Goal: Task Accomplishment & Management: Manage account settings

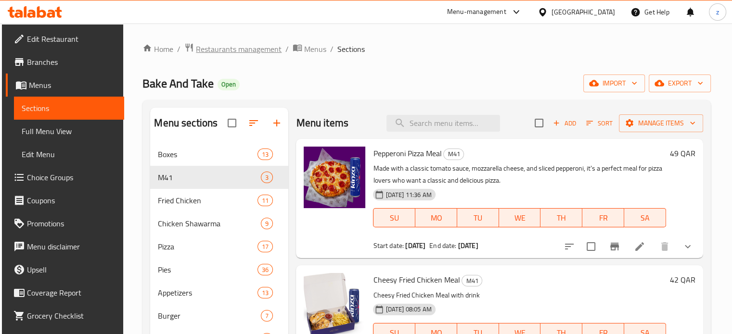
click at [239, 52] on span "Restaurants management" at bounding box center [239, 49] width 86 height 12
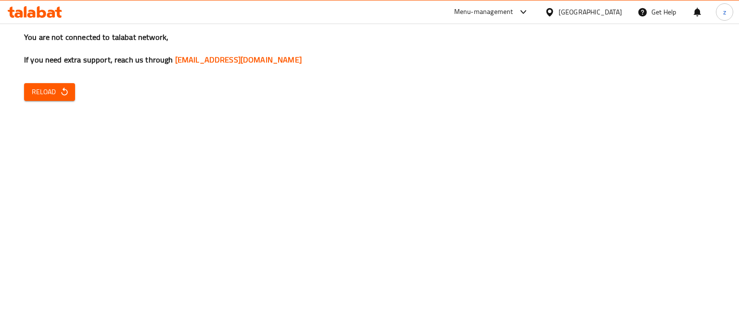
click at [618, 108] on div "You are not connected to talabat network, If you need extra support, reach us t…" at bounding box center [369, 167] width 739 height 334
click at [45, 91] on span "Reload" at bounding box center [50, 92] width 36 height 12
click at [306, 54] on h3 "You are not connected to talabat network, If you need extra support, reach us t…" at bounding box center [369, 49] width 691 height 34
click at [44, 96] on span "Reload" at bounding box center [50, 92] width 36 height 12
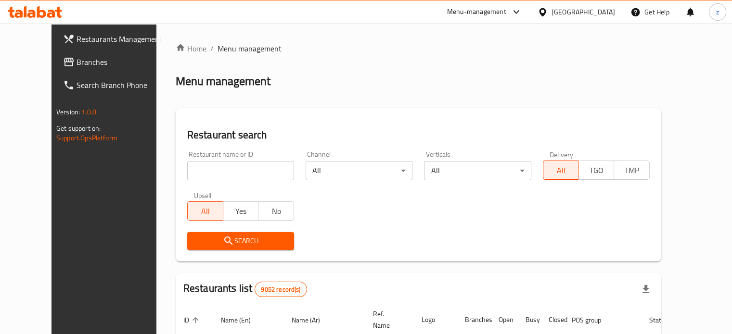
click at [187, 169] on input "search" at bounding box center [240, 170] width 107 height 19
click button "Search" at bounding box center [240, 241] width 107 height 18
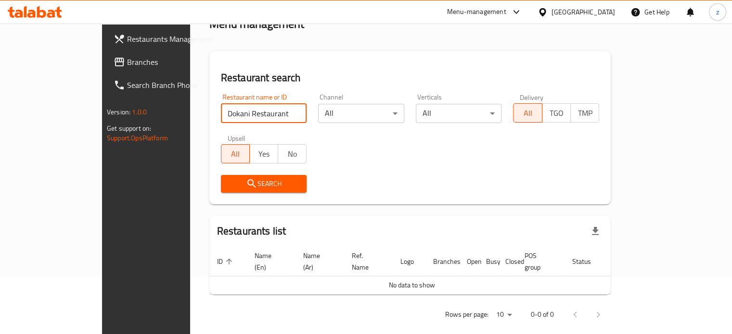
scroll to position [58, 0]
drag, startPoint x: 223, startPoint y: 114, endPoint x: 181, endPoint y: 110, distance: 42.1
click at [221, 110] on input "Dokani Restaurant" at bounding box center [264, 112] width 86 height 19
type input "Dokan"
click button "Search" at bounding box center [264, 183] width 86 height 18
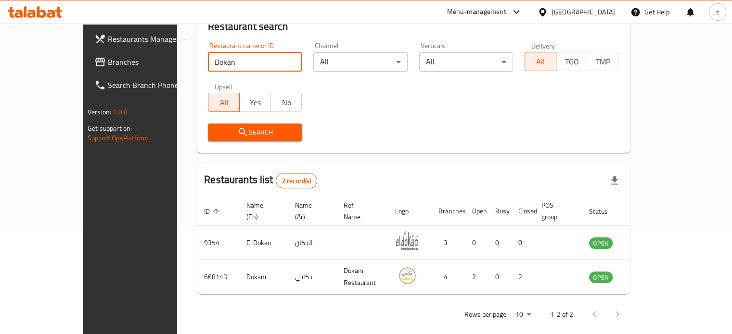
scroll to position [109, 0]
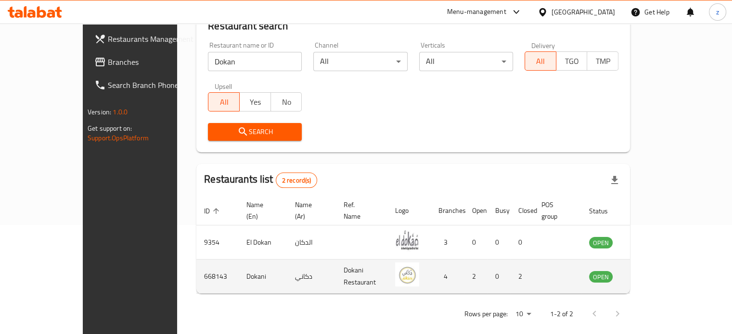
click at [651, 271] on icon "enhanced table" at bounding box center [646, 277] width 12 height 12
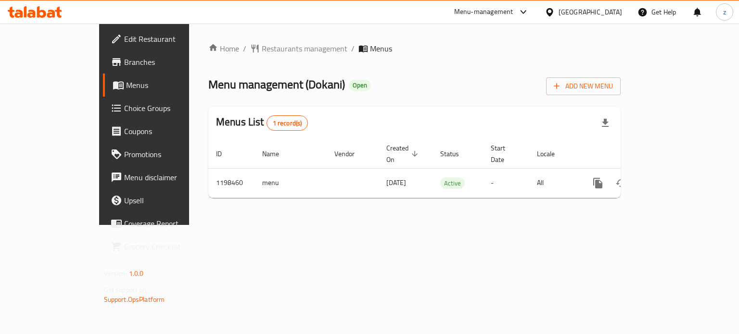
click at [124, 62] on span "Branches" at bounding box center [169, 62] width 91 height 12
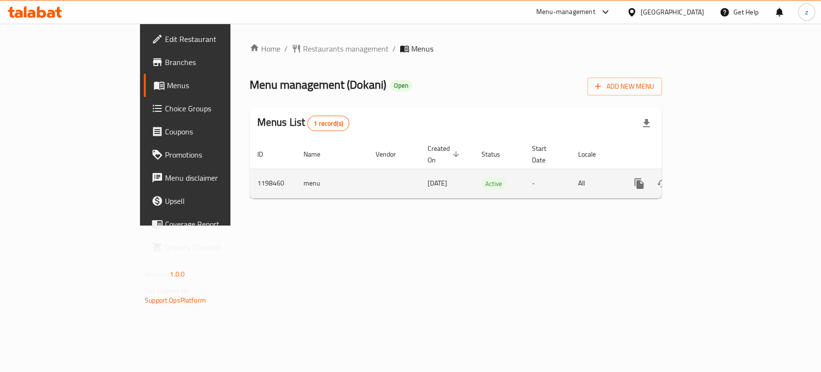
click at [713, 179] on icon "enhanced table" at bounding box center [709, 183] width 9 height 9
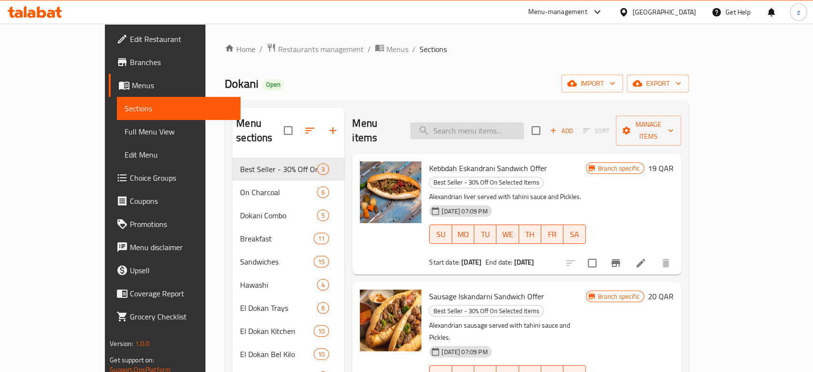
click at [517, 122] on input "search" at bounding box center [467, 130] width 114 height 17
paste input "kebdah Alex"
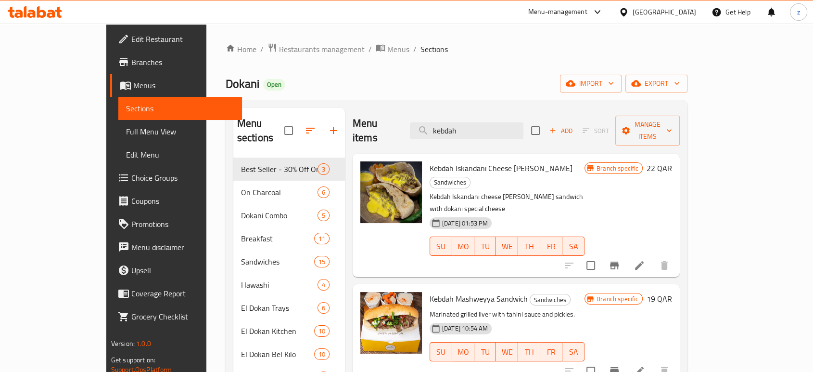
drag, startPoint x: 477, startPoint y: 125, endPoint x: 418, endPoint y: 125, distance: 59.2
click at [418, 125] on div "Menu items kebdah Add Sort Manage items" at bounding box center [516, 131] width 327 height 46
paste input "Alex"
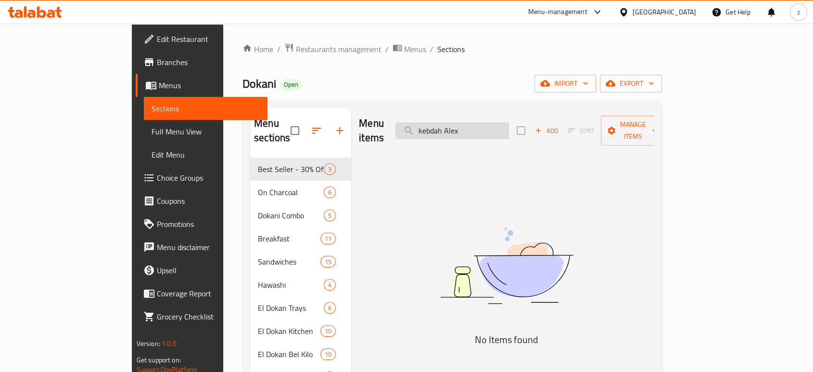
drag, startPoint x: 491, startPoint y: 125, endPoint x: 448, endPoint y: 124, distance: 43.3
click at [449, 125] on input "kebdah Alex" at bounding box center [453, 130] width 114 height 17
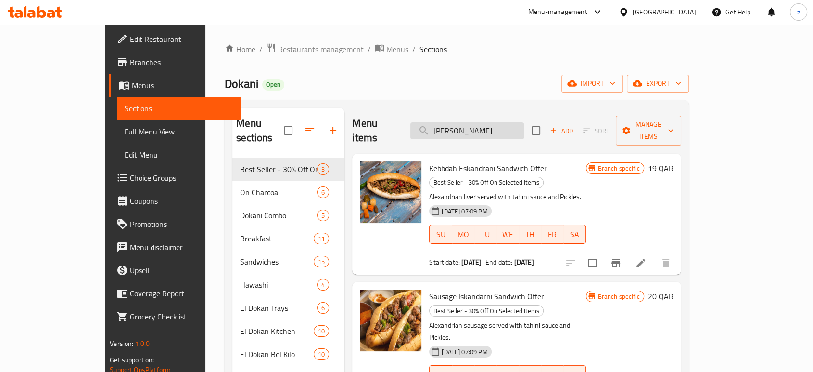
drag, startPoint x: 496, startPoint y: 119, endPoint x: 449, endPoint y: 122, distance: 46.8
click at [449, 122] on input "Alex" at bounding box center [467, 130] width 114 height 17
paste input "Momber plate"
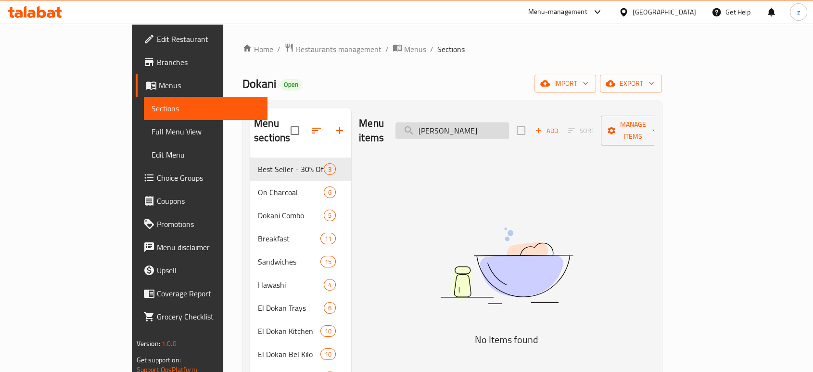
click at [469, 123] on input "Momber" at bounding box center [453, 130] width 114 height 17
drag, startPoint x: 500, startPoint y: 117, endPoint x: 453, endPoint y: 118, distance: 46.7
click at [453, 122] on input "Momber" at bounding box center [453, 130] width 114 height 17
paste input "1/2 kilo Tarb"
click at [466, 125] on input "1/2" at bounding box center [453, 130] width 114 height 17
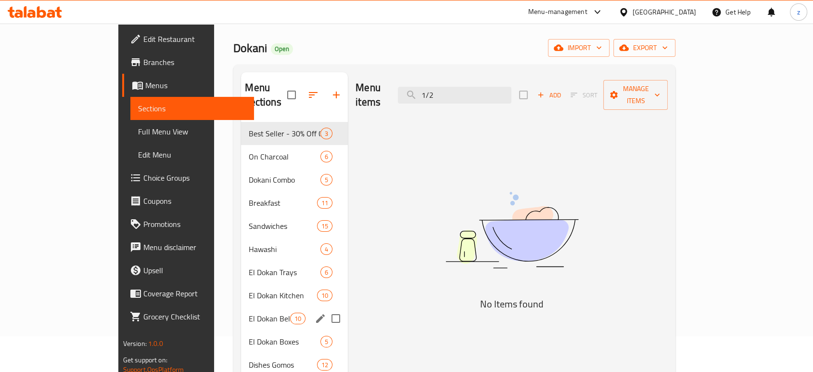
scroll to position [53, 0]
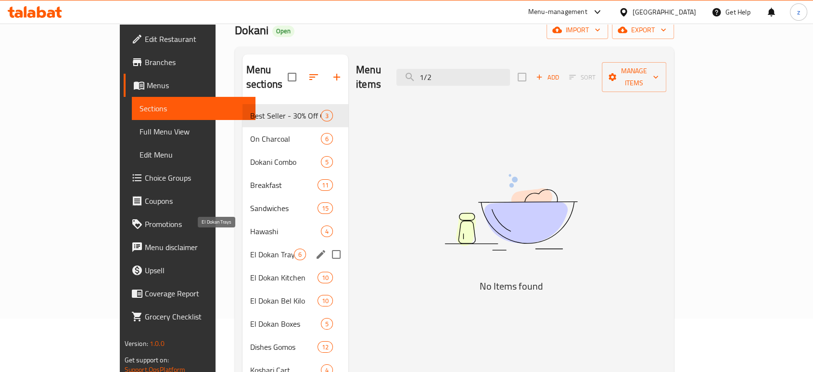
click at [250, 248] on span "El Dokan Trays" at bounding box center [272, 254] width 44 height 12
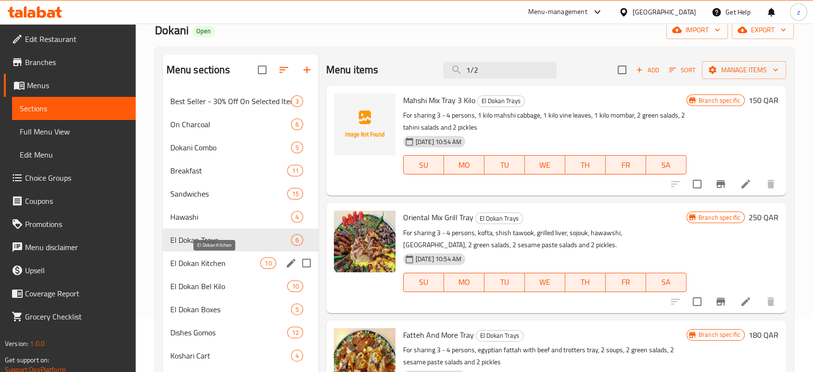
click at [232, 264] on span "El Dokan Kitchen" at bounding box center [215, 263] width 90 height 12
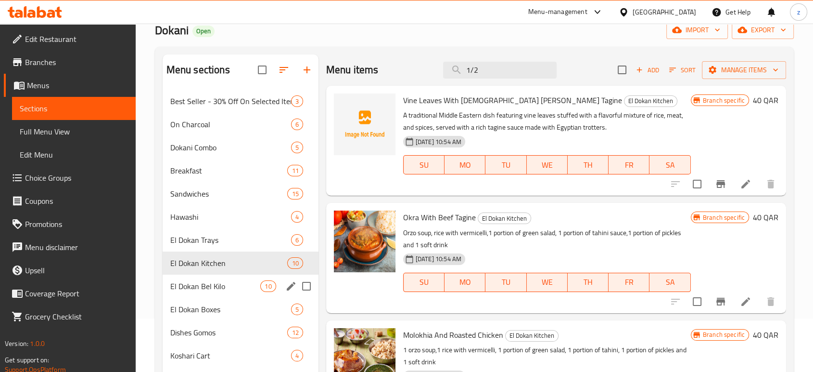
click at [231, 274] on div "El Dokan Bel Kilo 10" at bounding box center [241, 285] width 156 height 23
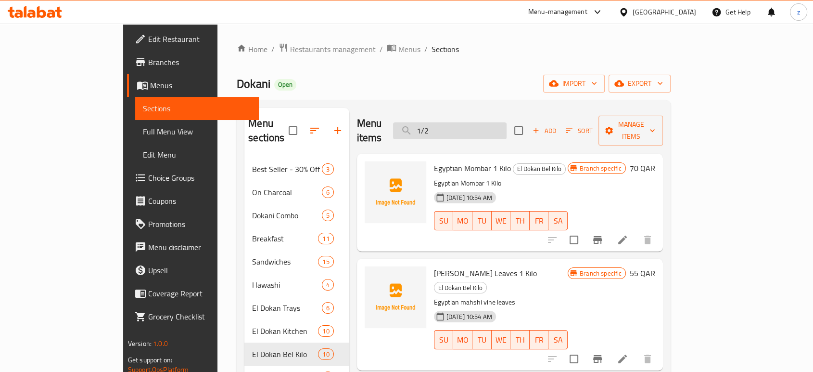
drag, startPoint x: 473, startPoint y: 125, endPoint x: 451, endPoint y: 122, distance: 22.3
click at [452, 122] on input "1/2" at bounding box center [450, 130] width 114 height 17
paste input "kilo Tarb"
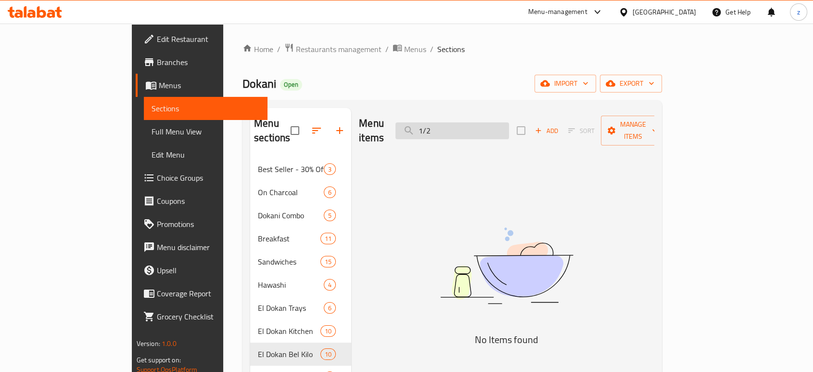
drag, startPoint x: 493, startPoint y: 126, endPoint x: 458, endPoint y: 126, distance: 34.6
click at [458, 126] on input "1/2" at bounding box center [453, 130] width 114 height 17
paste input "Kilo Kofta"
click at [466, 125] on input "1 Kilo Kofta" at bounding box center [453, 130] width 114 height 17
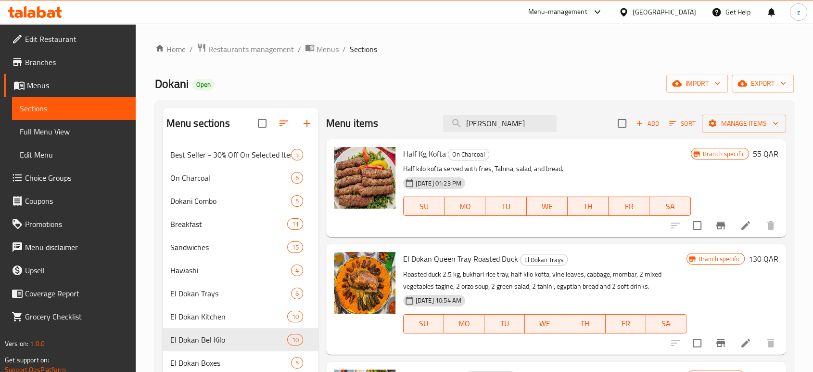
type input "Kilo Kofta"
drag, startPoint x: 520, startPoint y: 125, endPoint x: 448, endPoint y: 122, distance: 71.8
click at [448, 122] on input "Kilo Kofta" at bounding box center [500, 123] width 114 height 17
drag, startPoint x: 404, startPoint y: 155, endPoint x: 448, endPoint y: 153, distance: 44.3
click at [448, 153] on h6 "Half Kg Kofta On Charcoal" at bounding box center [547, 153] width 288 height 13
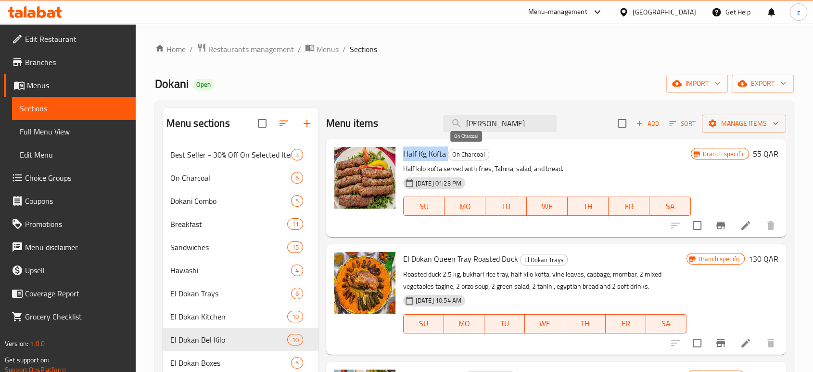
copy h6 "Half Kg Kofta"
click at [517, 126] on input "Kilo Kofta" at bounding box center [500, 123] width 114 height 17
click at [262, 49] on span "Restaurants management" at bounding box center [251, 49] width 86 height 12
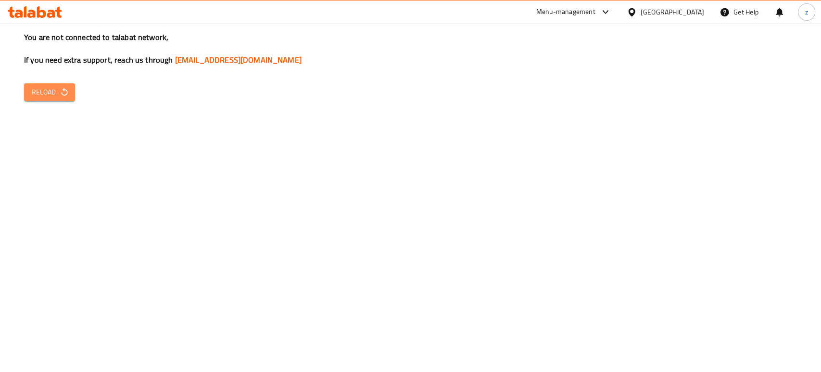
click at [28, 96] on button "Reload" at bounding box center [49, 92] width 51 height 18
click at [58, 102] on div "You are not connected to talabat network, If you need extra support, reach us t…" at bounding box center [410, 186] width 821 height 372
click at [60, 92] on icon "button" at bounding box center [65, 92] width 10 height 10
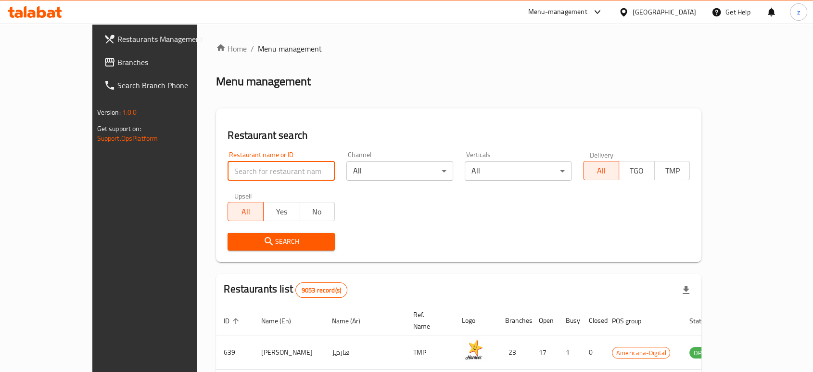
click at [238, 172] on input "search" at bounding box center [281, 170] width 107 height 19
paste input "mervan1983@hotmail.com"
drag, startPoint x: 280, startPoint y: 168, endPoint x: 143, endPoint y: 168, distance: 137.1
click at [197, 168] on div "Home / Menu management Menu management Restaurant search Restaurant name or ID …" at bounding box center [459, 337] width 524 height 627
type input "SUFRA SULTAN ISTANBUL"
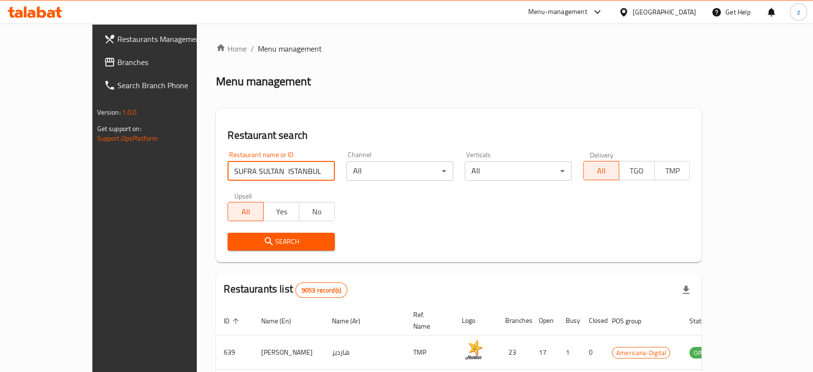
click button "Search" at bounding box center [281, 241] width 107 height 18
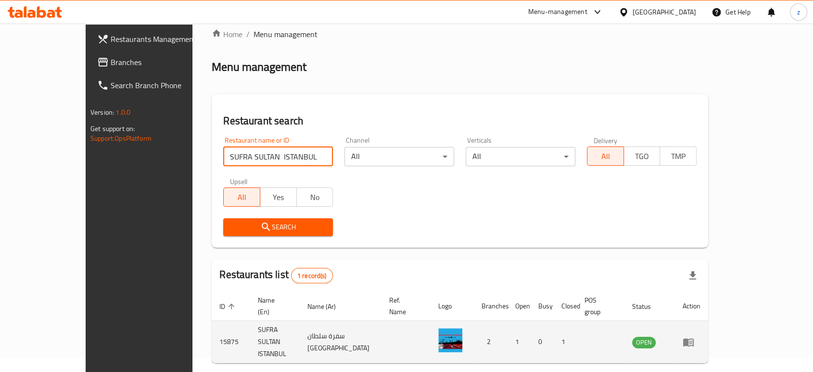
scroll to position [38, 0]
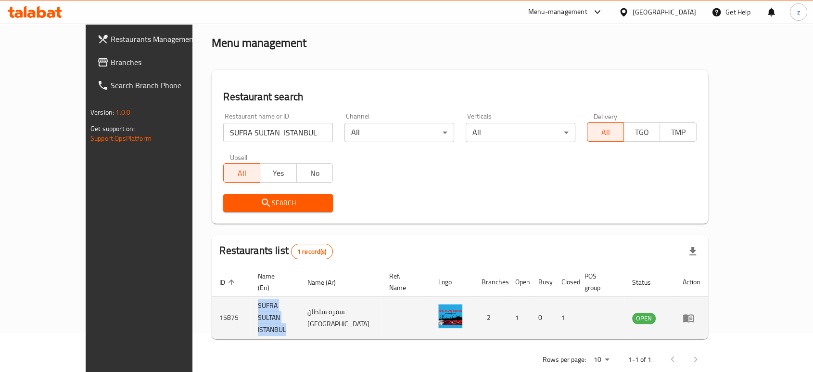
drag, startPoint x: 282, startPoint y: 302, endPoint x: 197, endPoint y: 295, distance: 85.0
click at [250, 296] on td "SUFRA SULTAN ISTANBUL" at bounding box center [274, 317] width 49 height 42
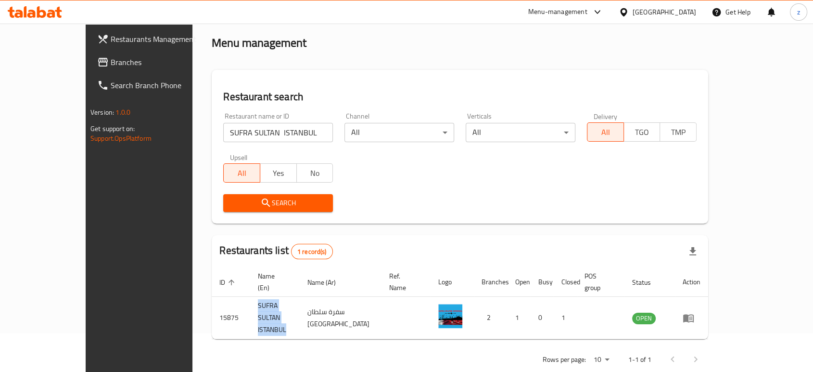
copy td "SUFRA SULTAN ISTANBUL"
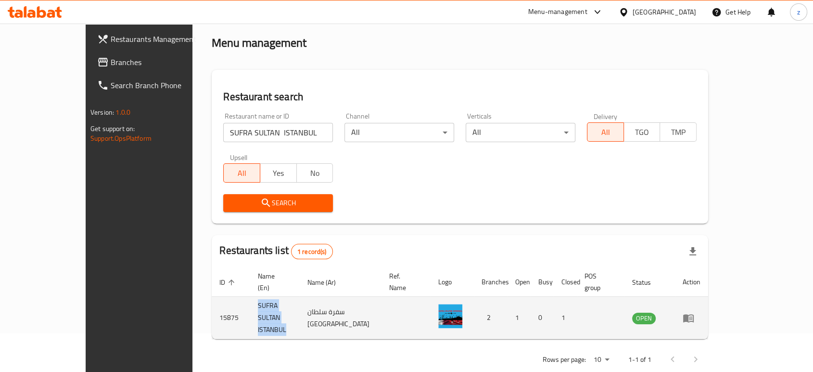
click at [694, 312] on icon "enhanced table" at bounding box center [689, 318] width 12 height 12
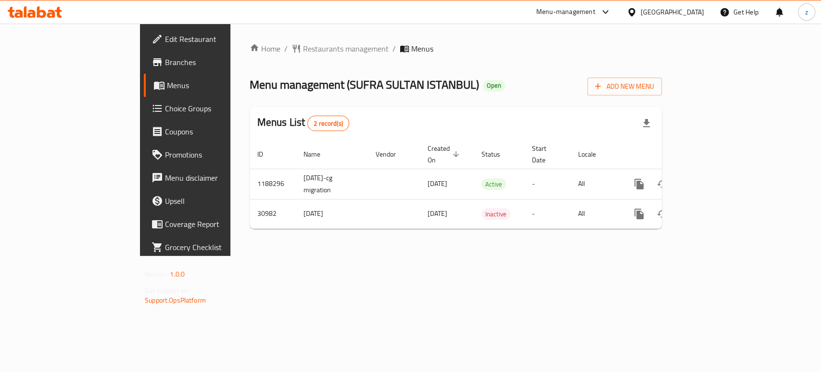
click at [165, 62] on span "Branches" at bounding box center [217, 62] width 104 height 12
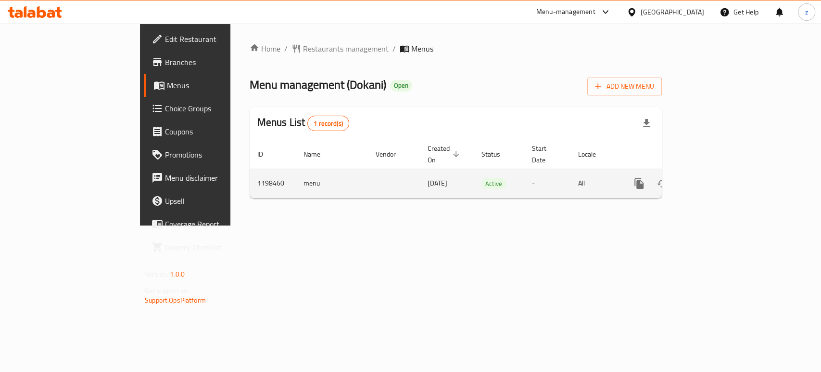
click at [715, 178] on icon "enhanced table" at bounding box center [709, 184] width 12 height 12
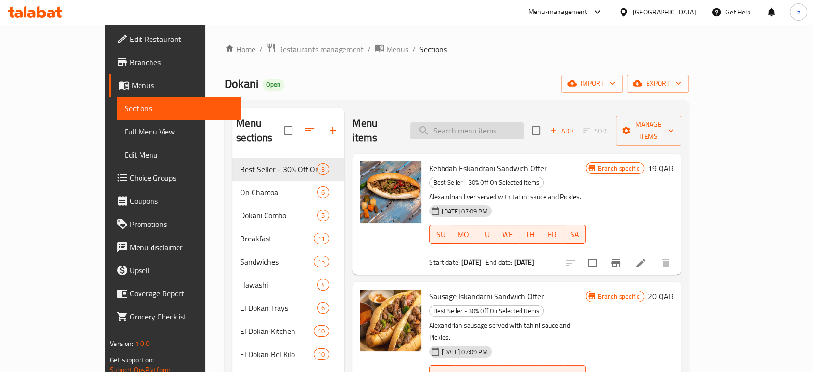
click at [472, 122] on input "search" at bounding box center [467, 130] width 114 height 17
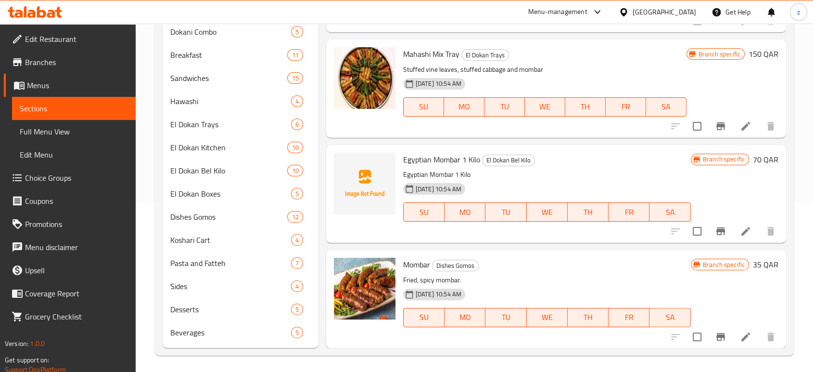
scroll to position [171, 0]
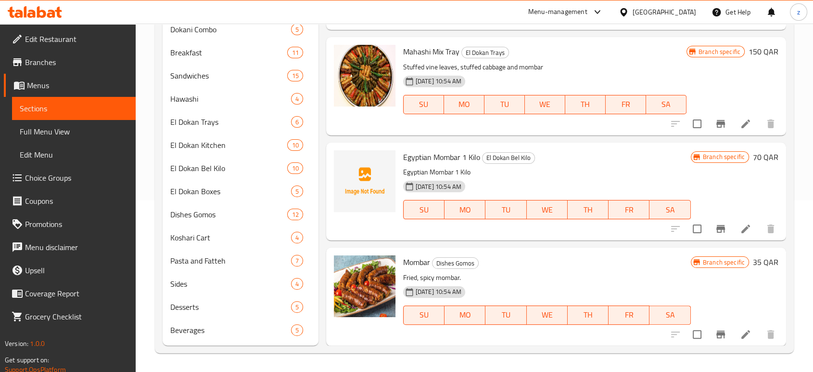
type input "mombar"
drag, startPoint x: 402, startPoint y: 259, endPoint x: 430, endPoint y: 258, distance: 27.4
click at [430, 258] on div "Mombar Dishes Gomos Fried, spicy mombar. 28-09-2023 10:54 AM SU MO TU WE TH FR …" at bounding box center [546, 296] width 295 height 90
copy span "Mombar"
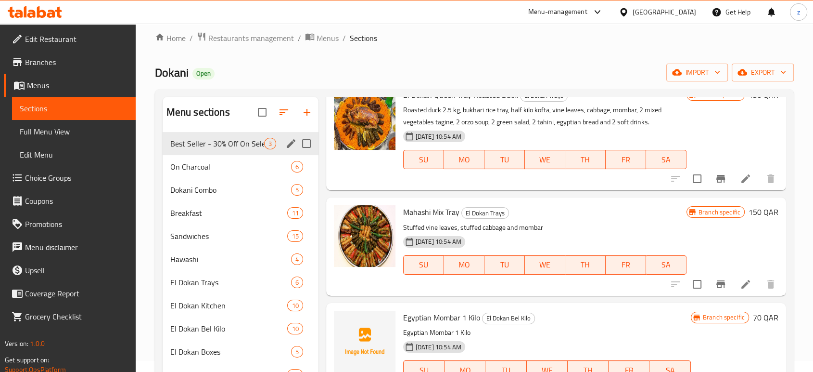
scroll to position [0, 0]
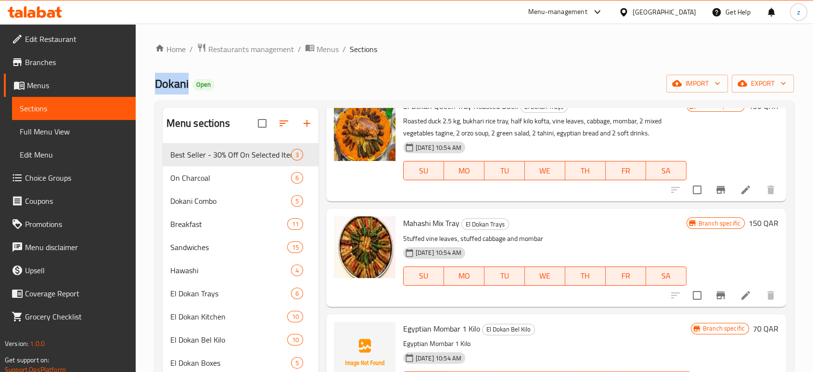
drag, startPoint x: 176, startPoint y: 82, endPoint x: 189, endPoint y: 81, distance: 13.0
click at [189, 81] on div "Home / Restaurants management / Menus / Sections Dokani Open import export Menu…" at bounding box center [475, 284] width 678 height 520
copy span "Dokani"
click at [243, 49] on span "Restaurants management" at bounding box center [251, 49] width 86 height 12
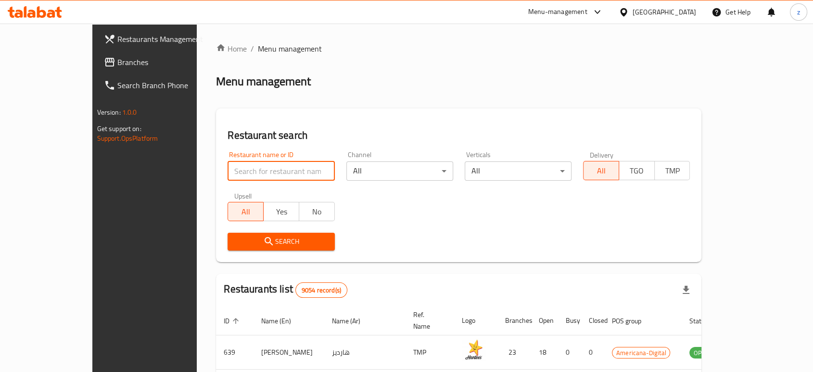
click at [228, 161] on input "search" at bounding box center [281, 170] width 107 height 19
paste input "Dokani"
type input "Dokani"
click button "Search" at bounding box center [281, 241] width 107 height 18
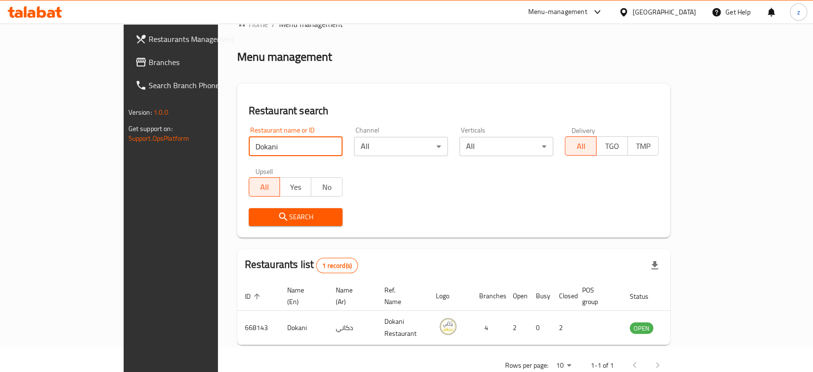
scroll to position [38, 0]
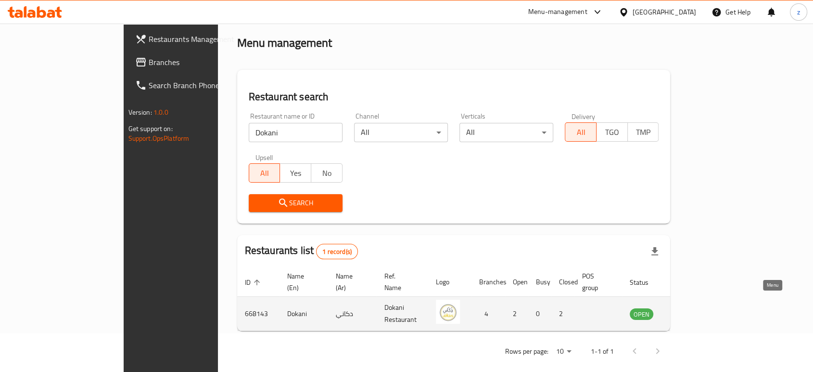
click at [698, 308] on link "enhanced table" at bounding box center [689, 314] width 18 height 12
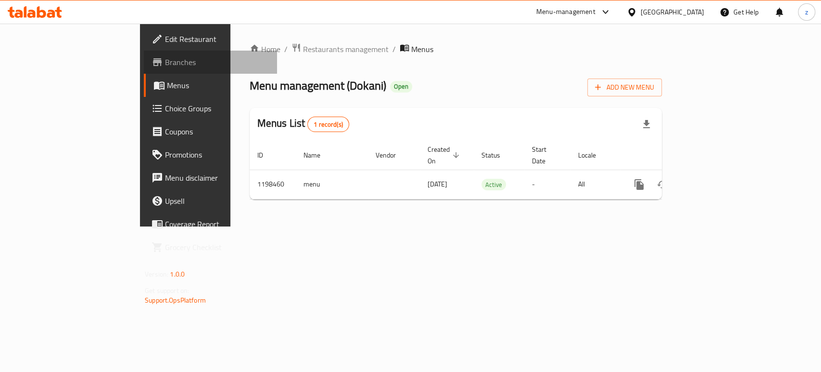
click at [165, 63] on span "Branches" at bounding box center [217, 62] width 104 height 12
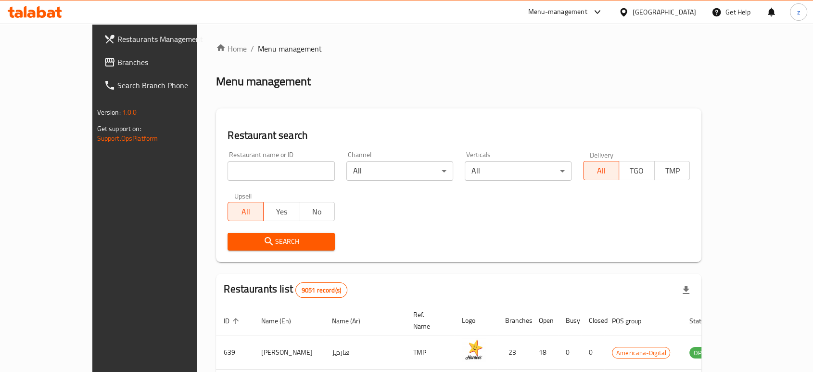
drag, startPoint x: 227, startPoint y: 168, endPoint x: 235, endPoint y: 167, distance: 7.7
click at [231, 168] on input "search" at bounding box center [281, 170] width 107 height 19
click button "Search" at bounding box center [281, 241] width 107 height 18
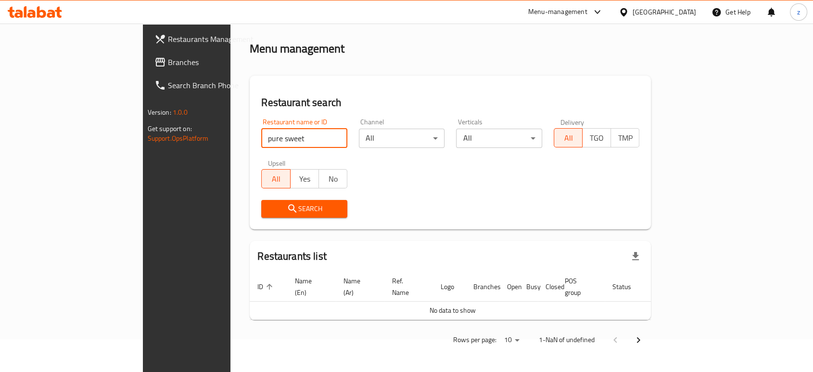
scroll to position [21, 0]
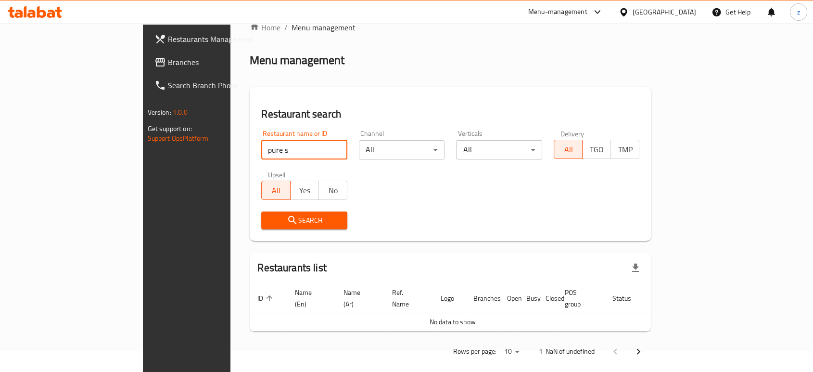
type input "pure sweet"
click button "Search" at bounding box center [304, 220] width 86 height 18
click at [287, 221] on icon "submit" at bounding box center [293, 220] width 12 height 12
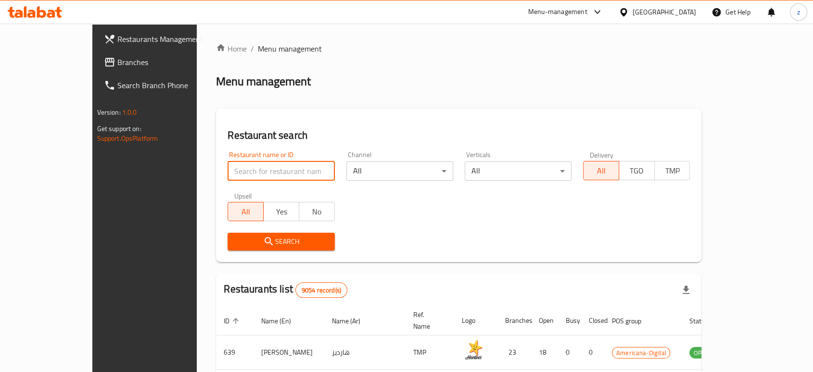
click at [247, 175] on input "search" at bounding box center [281, 170] width 107 height 19
type input "pure sweet"
click button "Search" at bounding box center [281, 241] width 107 height 18
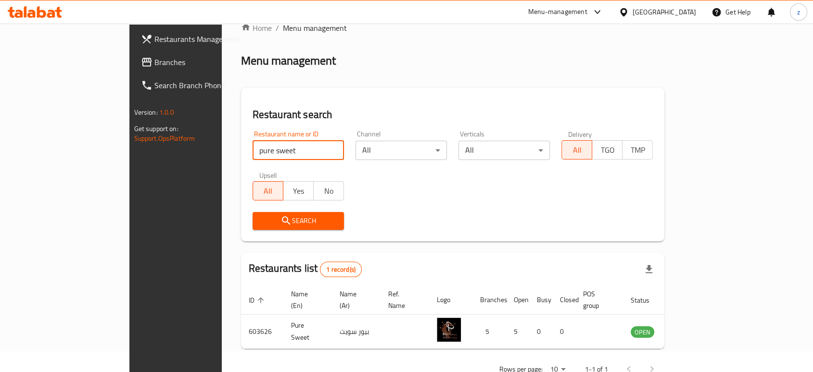
scroll to position [38, 0]
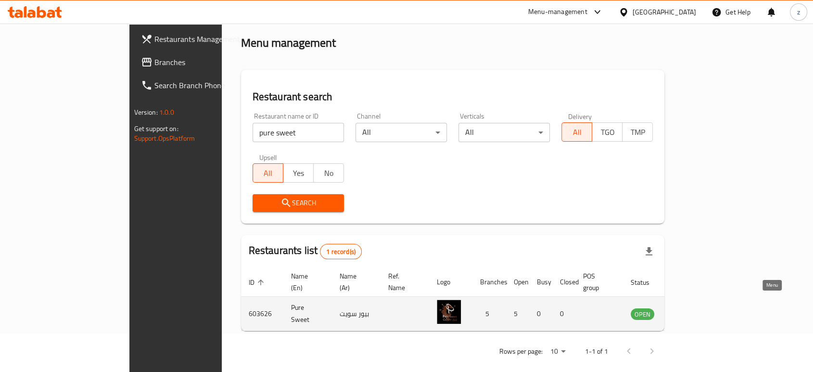
click at [691, 312] on icon "enhanced table" at bounding box center [689, 314] width 3 height 4
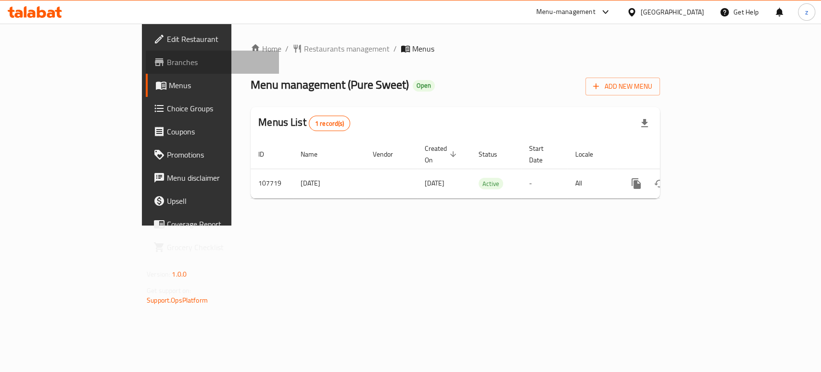
click at [167, 64] on span "Branches" at bounding box center [219, 62] width 104 height 12
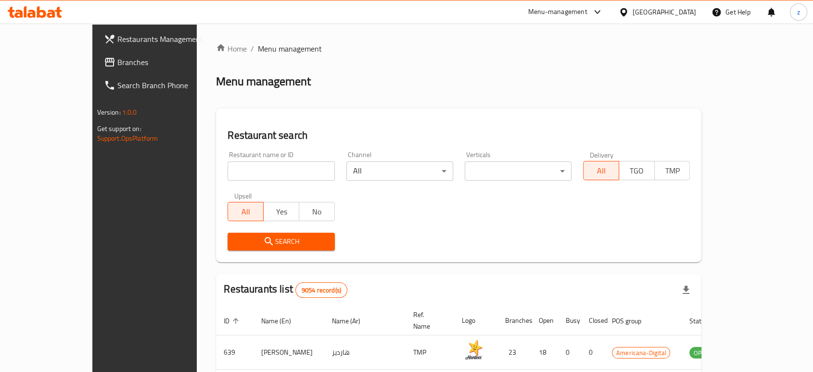
click at [608, 19] on div "Menu-management" at bounding box center [566, 11] width 90 height 23
click at [588, 16] on div "Menu-management" at bounding box center [557, 12] width 59 height 12
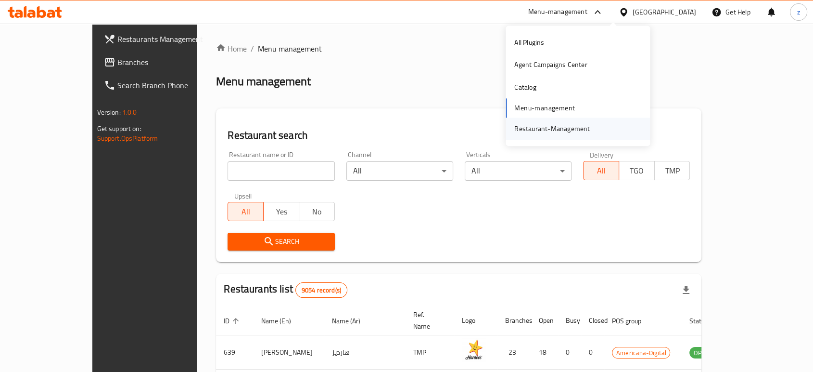
click at [576, 120] on div "Restaurant-Management" at bounding box center [552, 129] width 91 height 22
